Goal: Transaction & Acquisition: Book appointment/travel/reservation

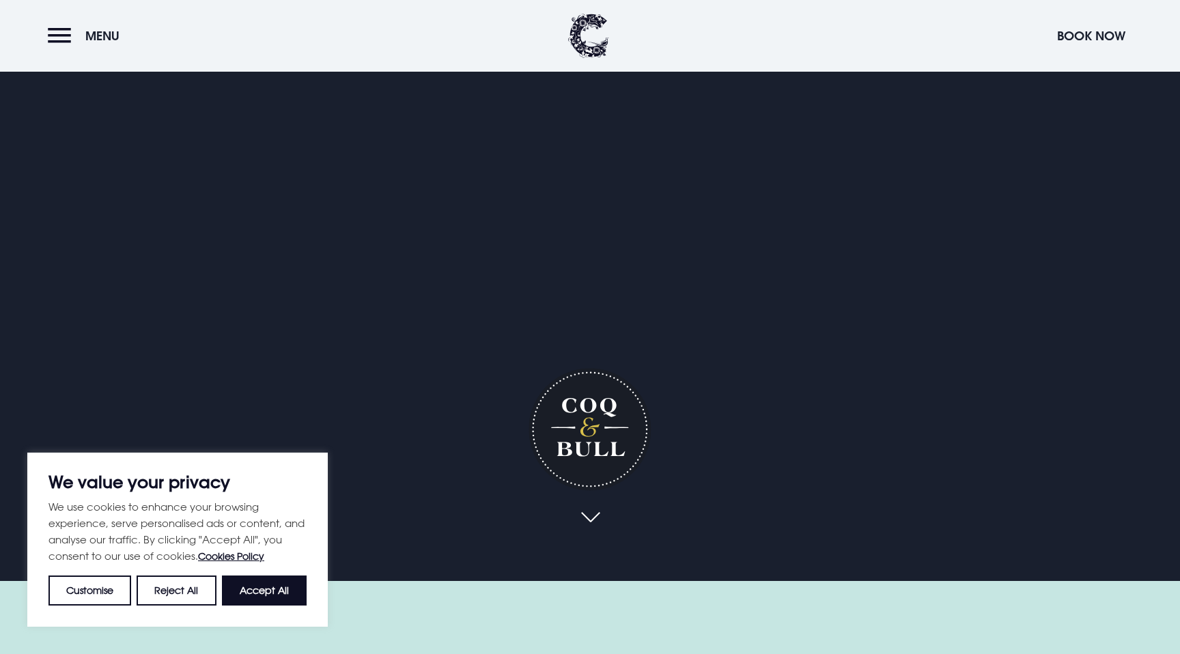
scroll to position [110, 0]
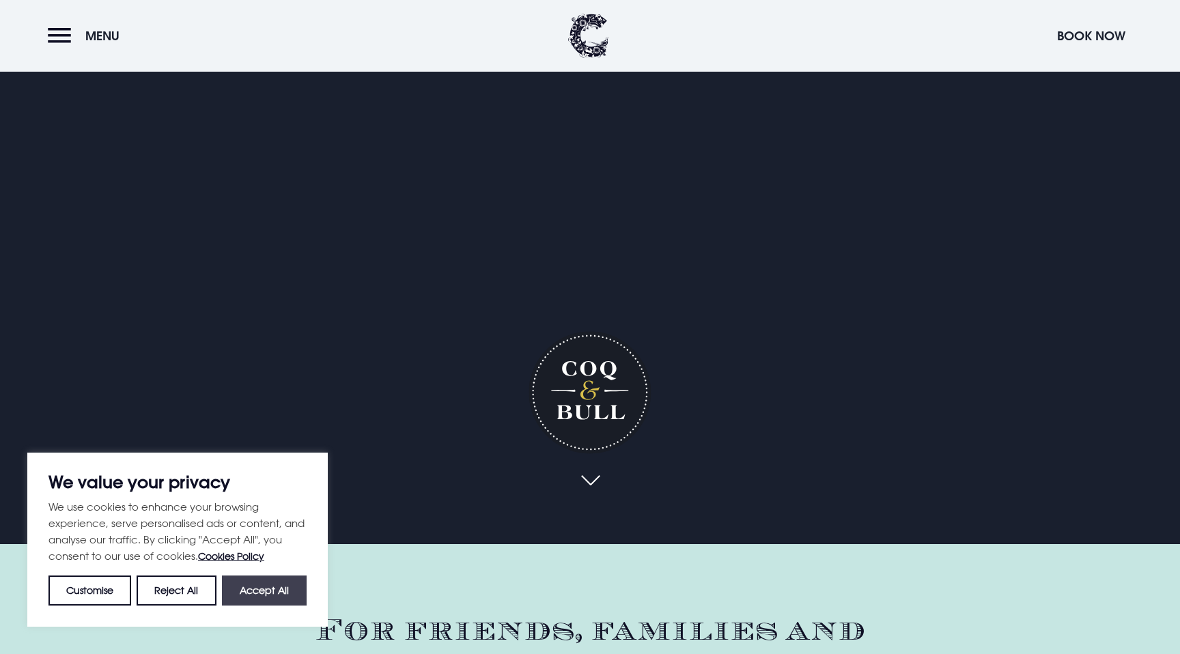
click at [262, 602] on button "Accept All" at bounding box center [264, 591] width 85 height 30
checkbox input "true"
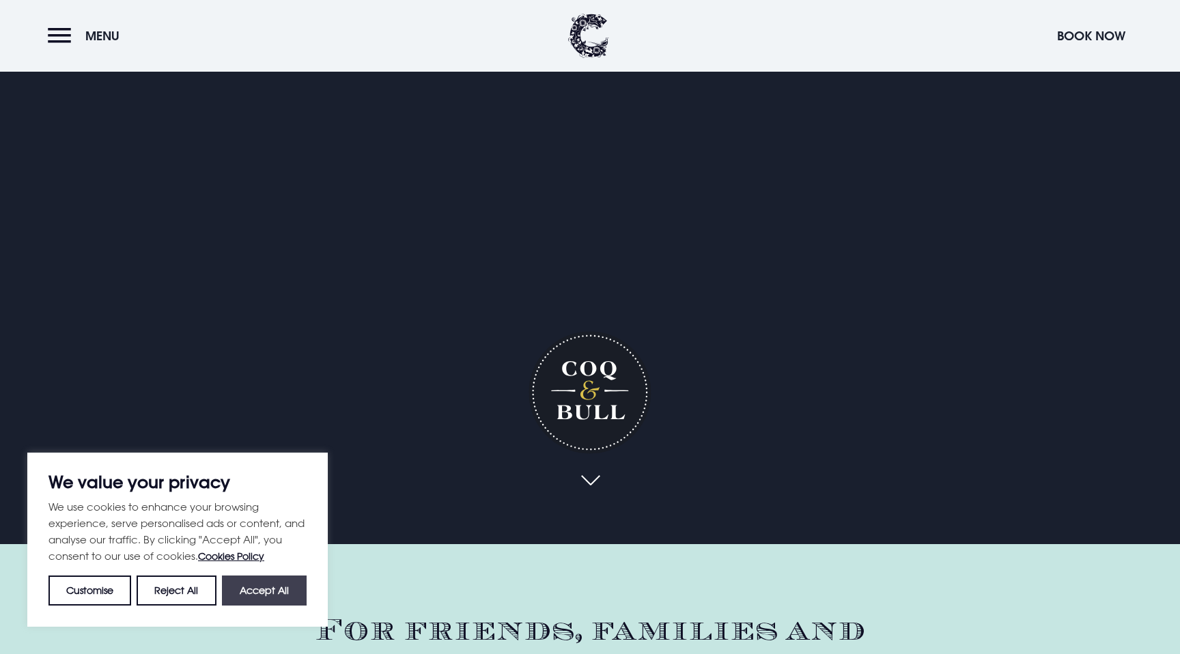
checkbox input "true"
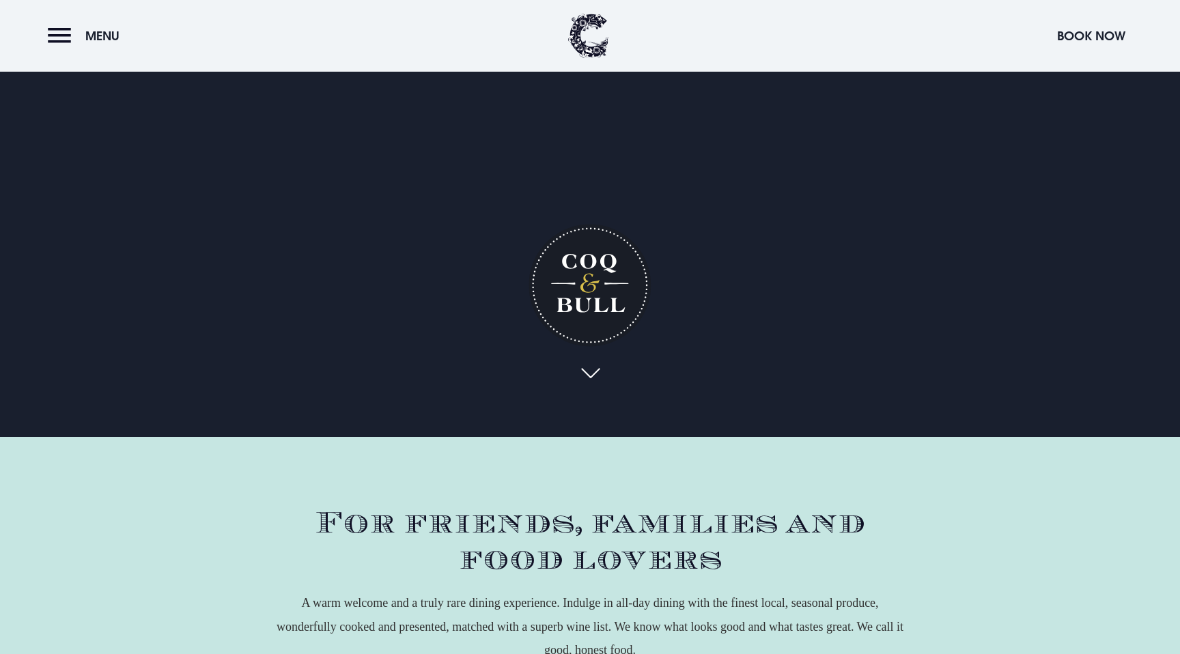
scroll to position [0, 0]
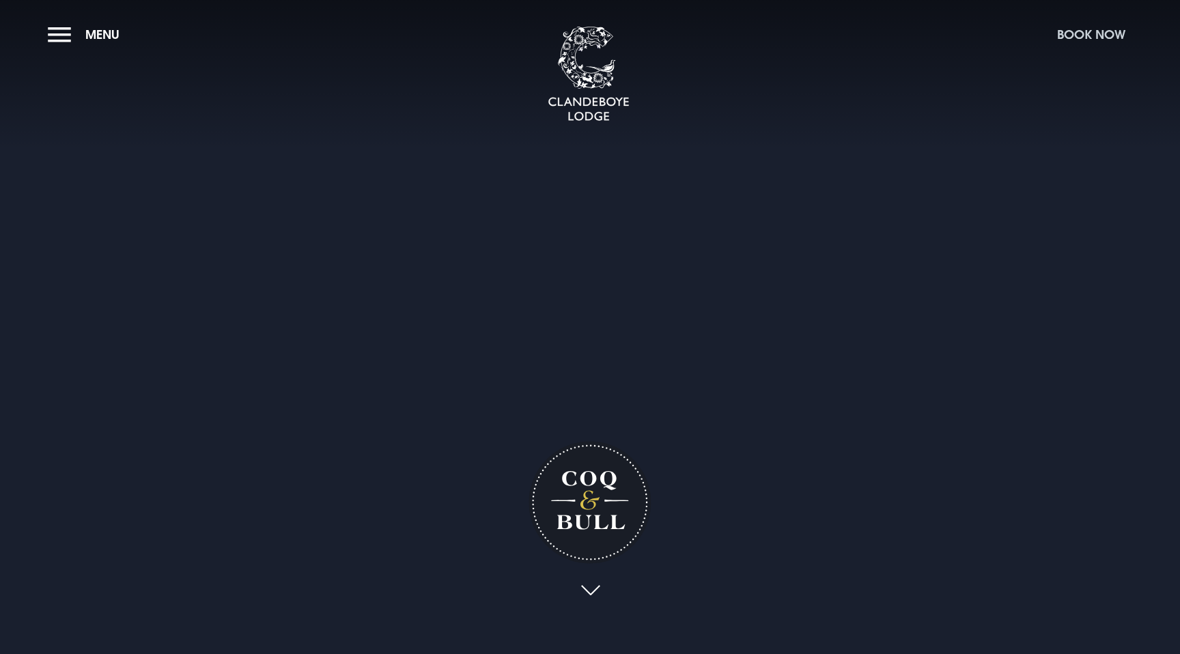
click at [1119, 40] on button "Book Now" at bounding box center [1091, 34] width 82 height 29
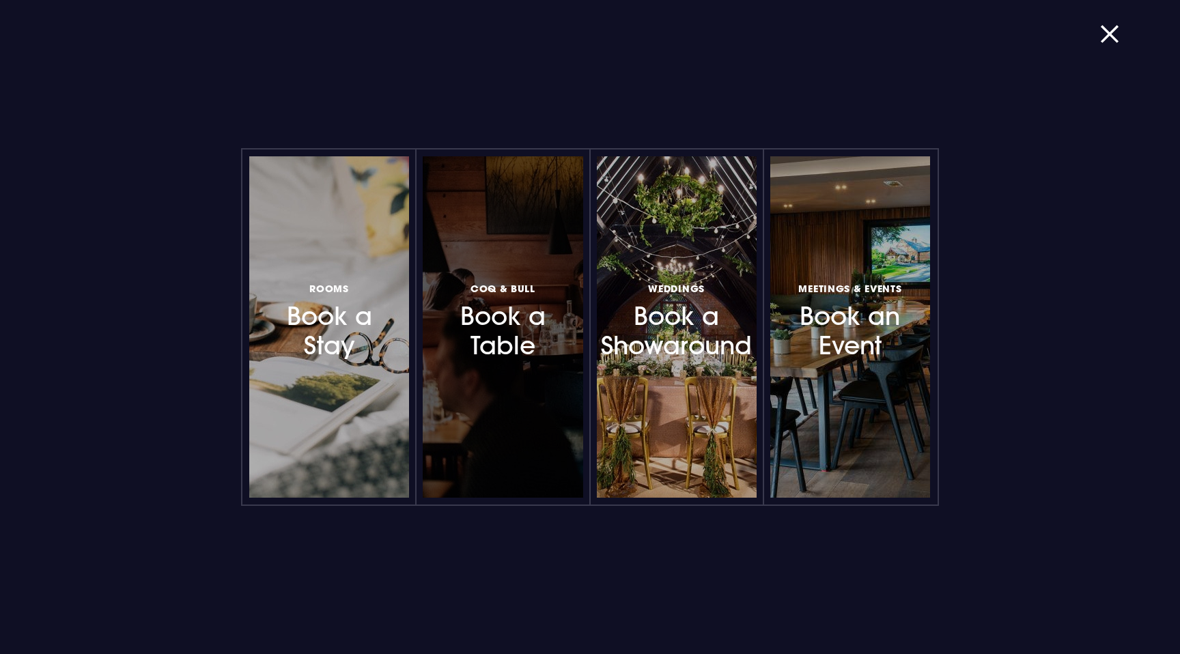
click at [512, 228] on div at bounding box center [503, 326] width 160 height 341
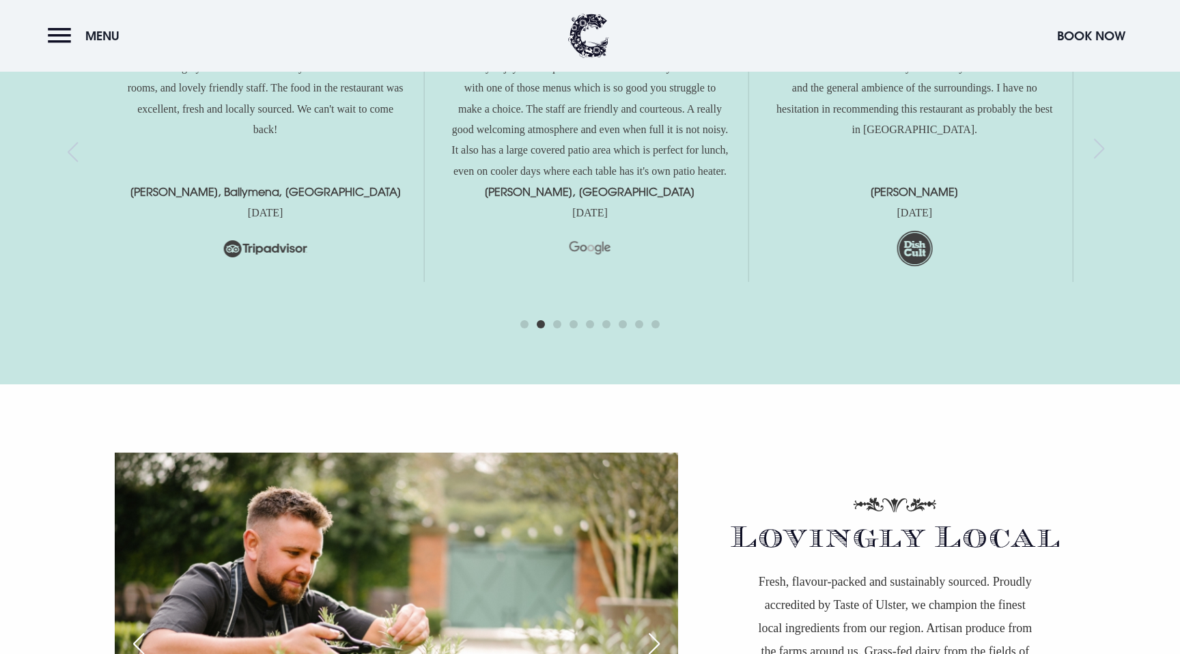
scroll to position [3731, 0]
